Goal: Task Accomplishment & Management: Manage account settings

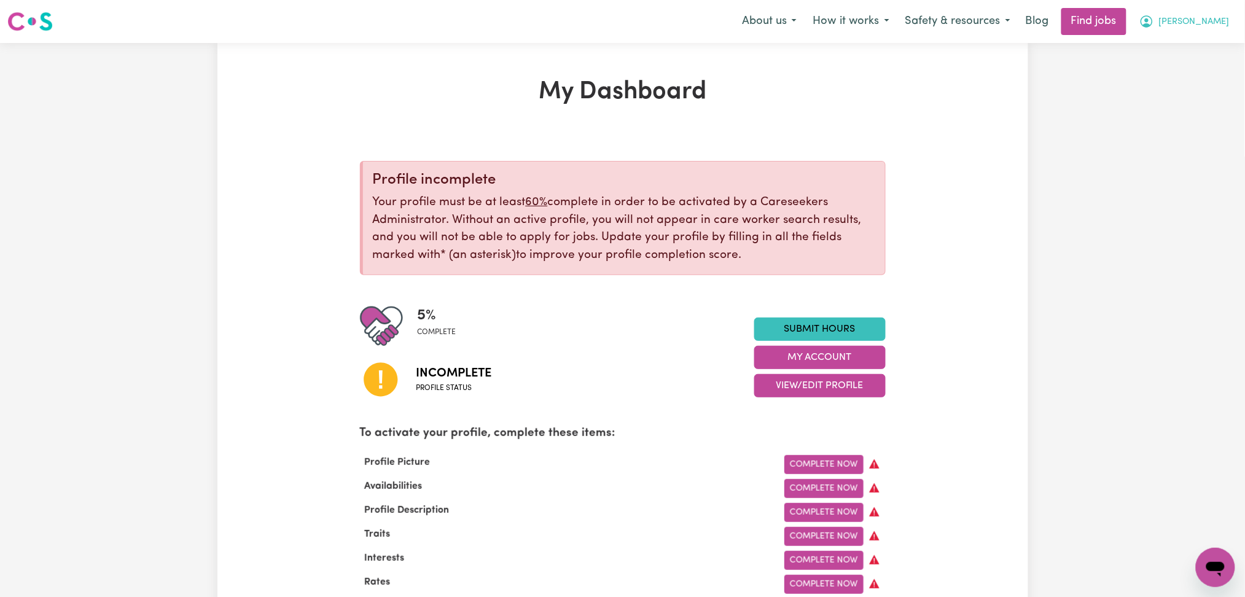
click at [1214, 26] on span "[PERSON_NAME]" at bounding box center [1194, 22] width 71 height 14
click at [1199, 96] on link "Logout" at bounding box center [1188, 93] width 97 height 23
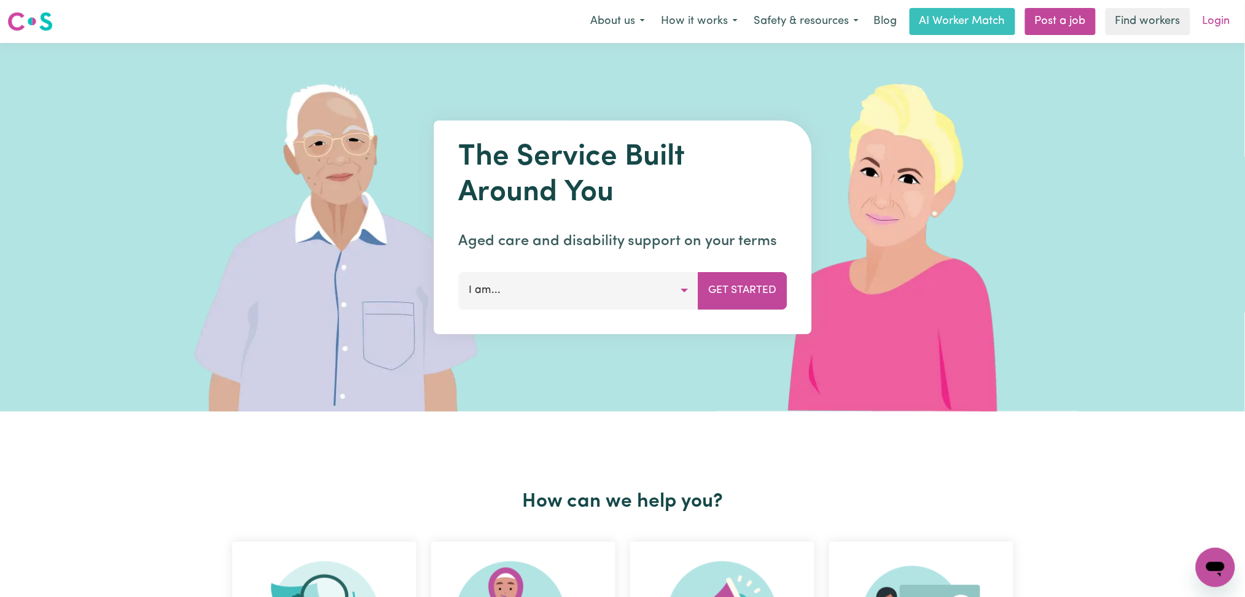
click at [1219, 12] on link "Login" at bounding box center [1217, 21] width 42 height 27
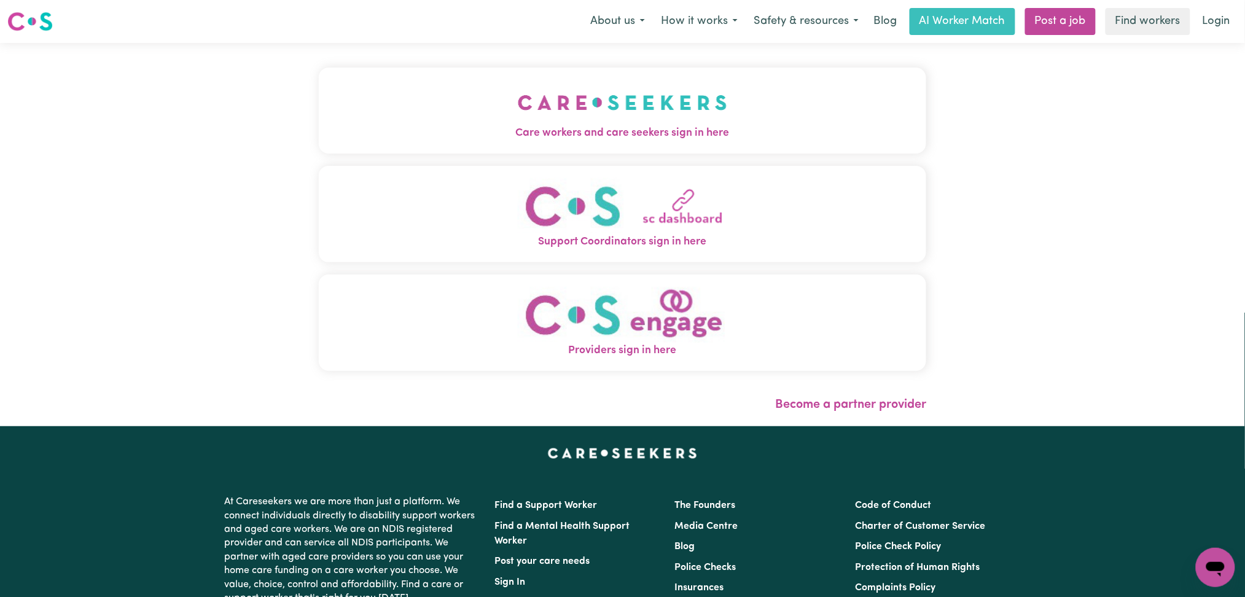
click at [323, 109] on button "Care workers and care seekers sign in here" at bounding box center [623, 111] width 608 height 86
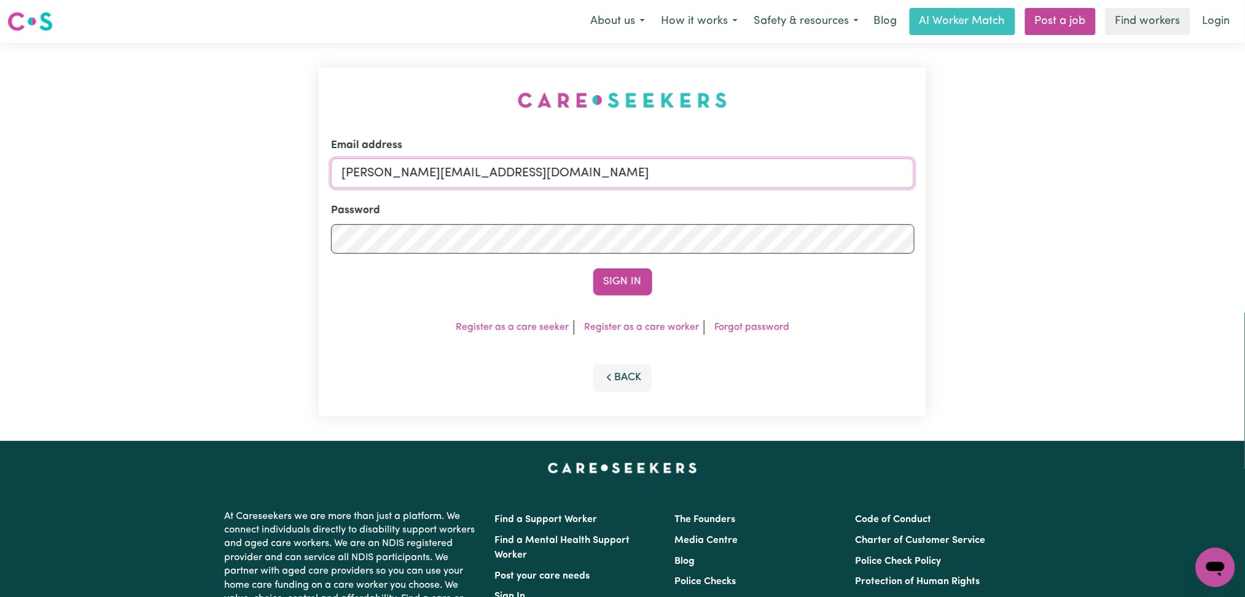
click at [418, 159] on input "[PERSON_NAME][EMAIL_ADDRESS][DOMAIN_NAME]" at bounding box center [623, 173] width 584 height 29
drag, startPoint x: 405, startPoint y: 175, endPoint x: 813, endPoint y: 201, distance: 408.8
click at [819, 201] on form "Email address Superuser~[EMAIL_ADDRESS][DOMAIN_NAME] Password Sign In" at bounding box center [623, 217] width 584 height 158
type input "Superuser~[EMAIL_ADDRESS][DOMAIN_NAME]"
click at [613, 284] on button "Sign In" at bounding box center [622, 281] width 59 height 27
